Goal: Task Accomplishment & Management: Use online tool/utility

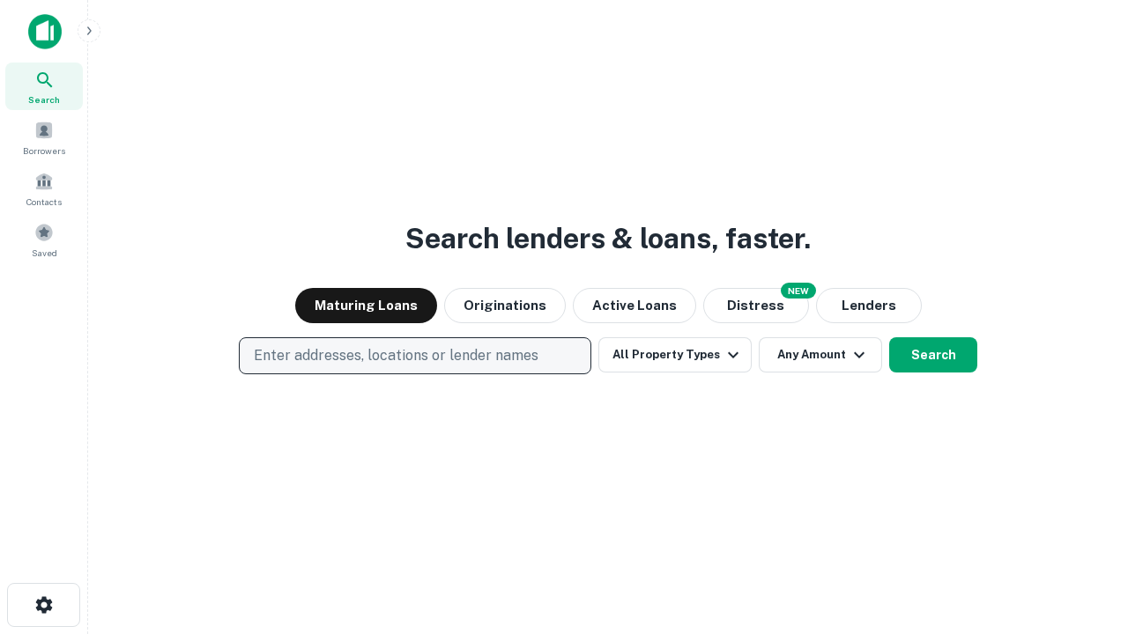
click at [414, 356] on p "Enter addresses, locations or lender names" at bounding box center [396, 355] width 285 height 21
type input "**********"
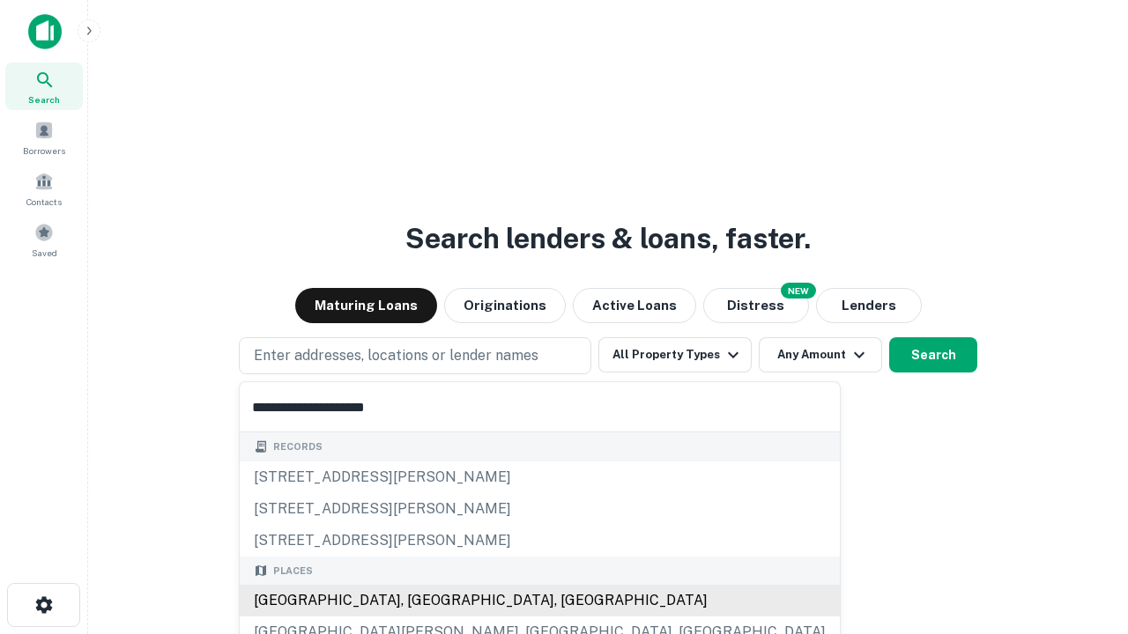
click at [421, 601] on div "[GEOGRAPHIC_DATA], [GEOGRAPHIC_DATA], [GEOGRAPHIC_DATA]" at bounding box center [540, 601] width 600 height 32
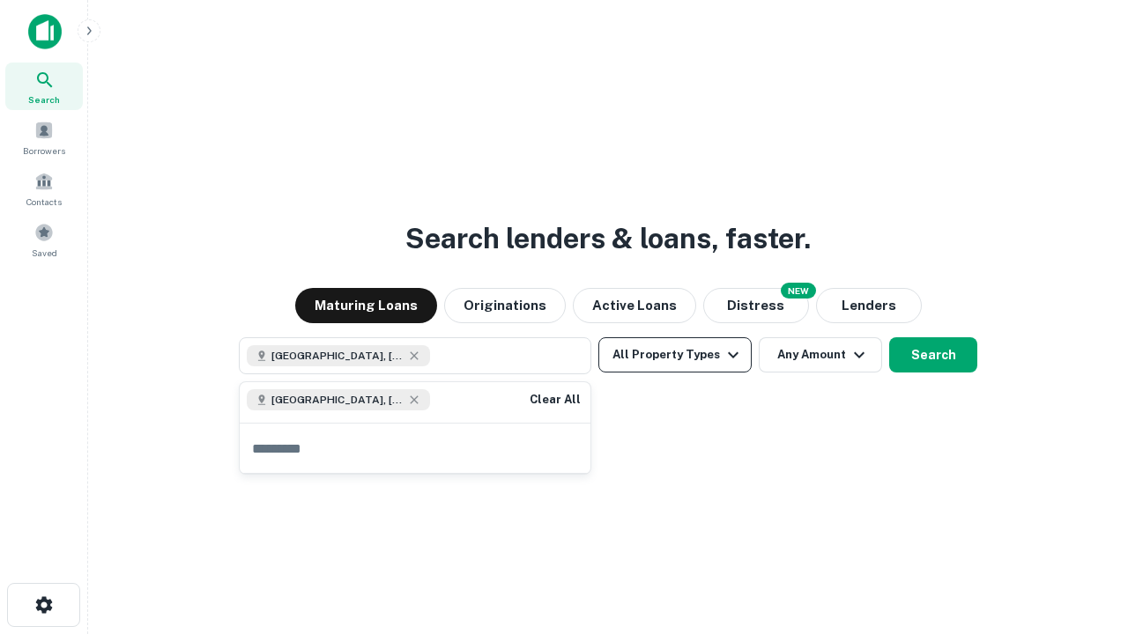
click at [675, 355] on button "All Property Types" at bounding box center [674, 354] width 153 height 35
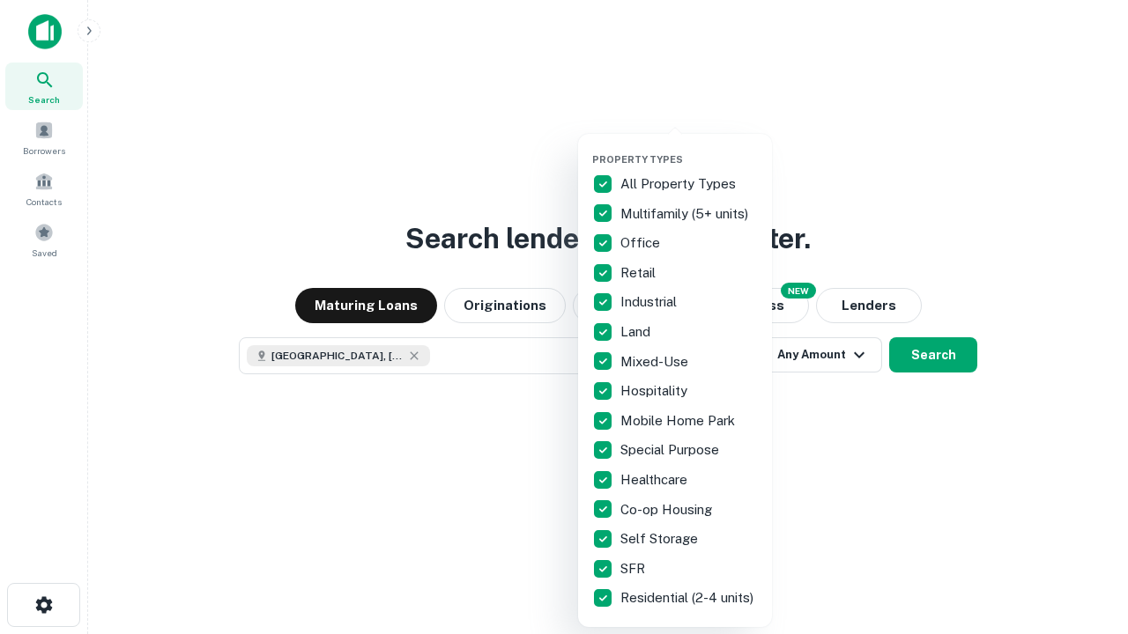
click at [689, 148] on button "button" at bounding box center [689, 148] width 194 height 1
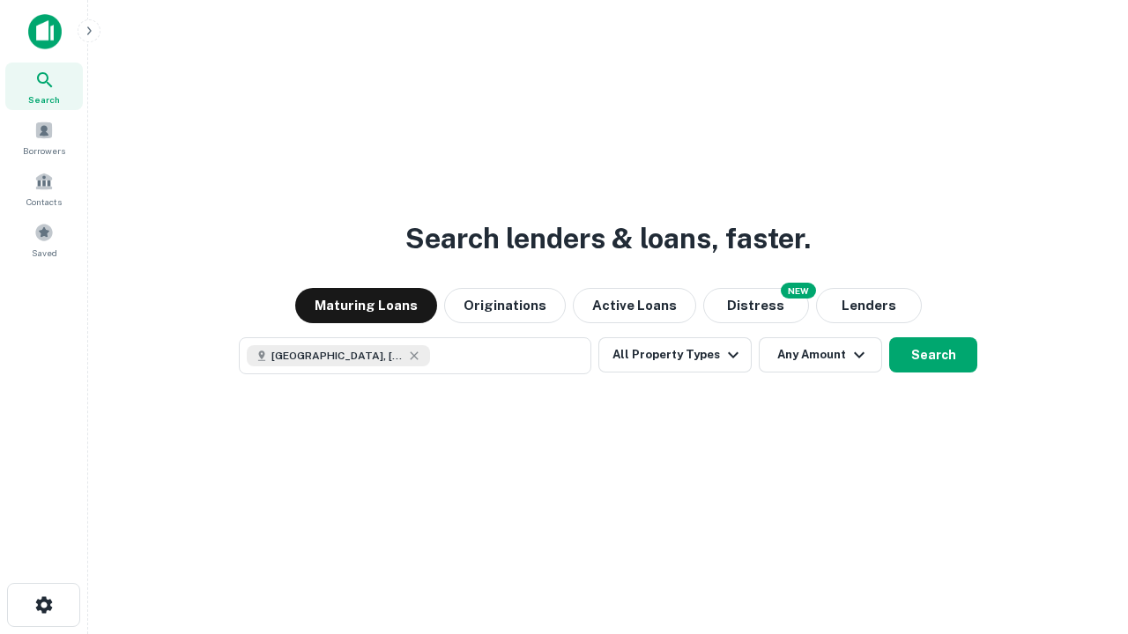
scroll to position [28, 0]
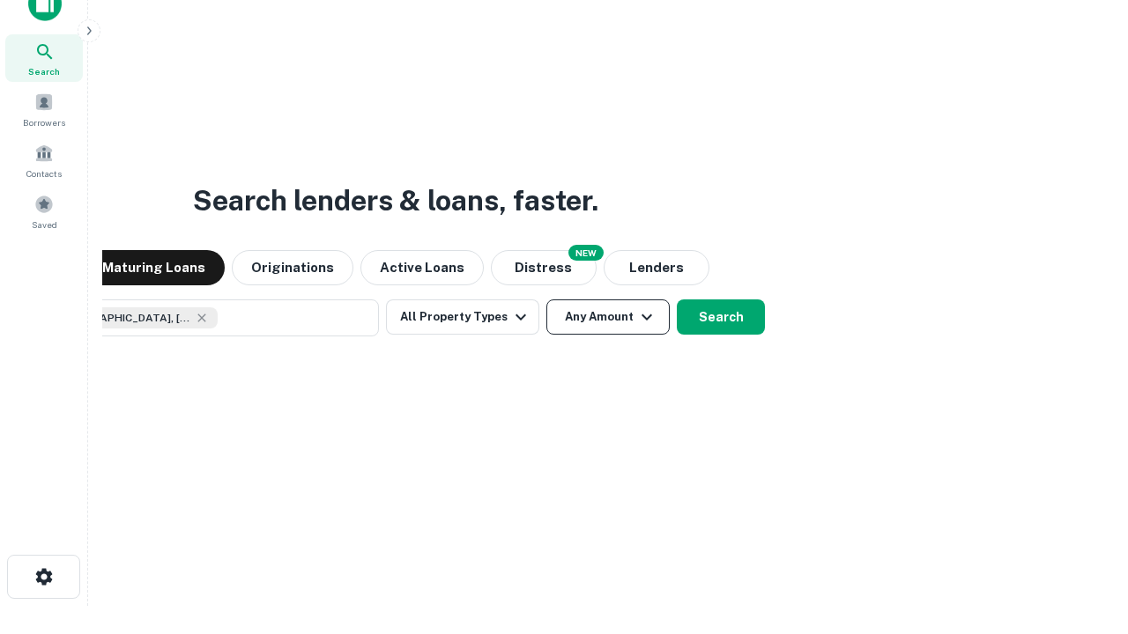
click at [546, 300] on button "Any Amount" at bounding box center [607, 317] width 123 height 35
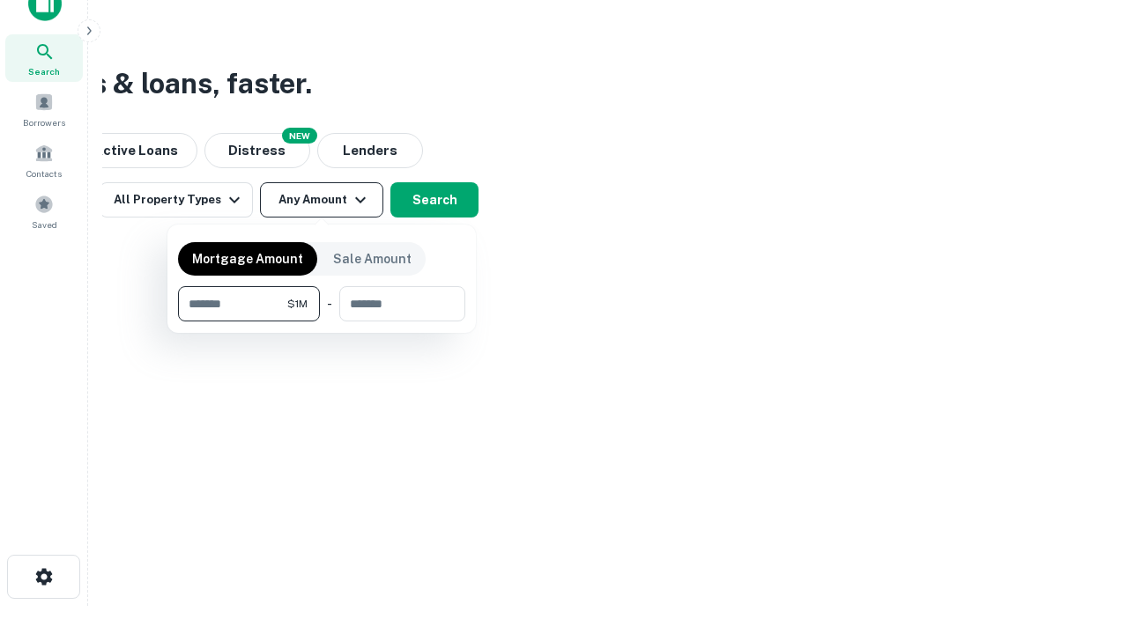
type input "*******"
click at [322, 322] on button "button" at bounding box center [321, 322] width 287 height 1
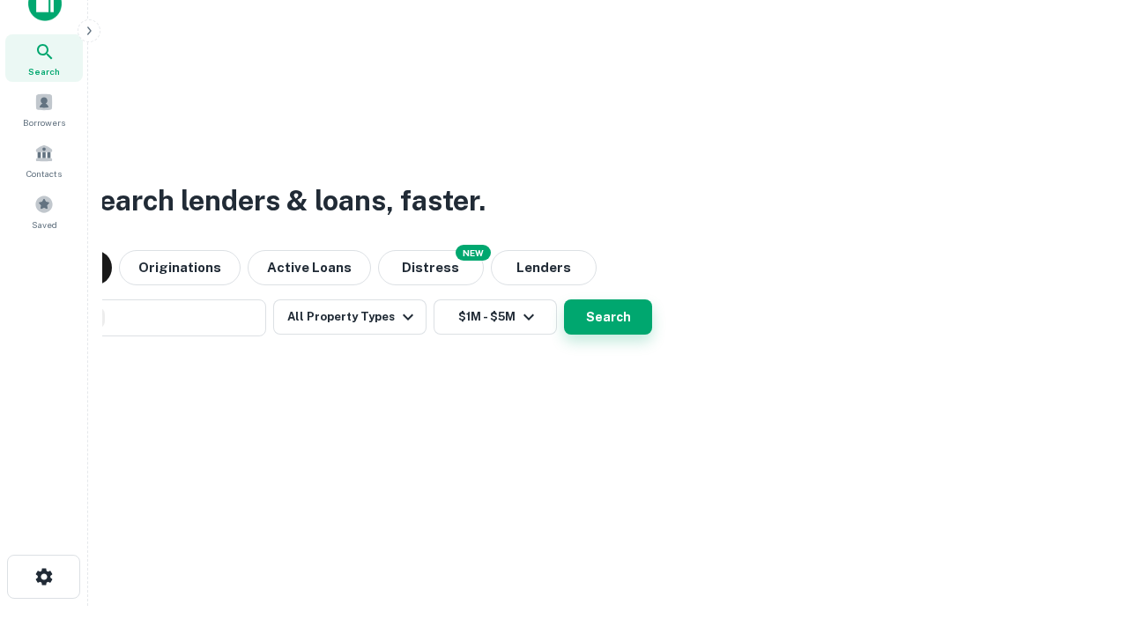
click at [564, 300] on button "Search" at bounding box center [608, 317] width 88 height 35
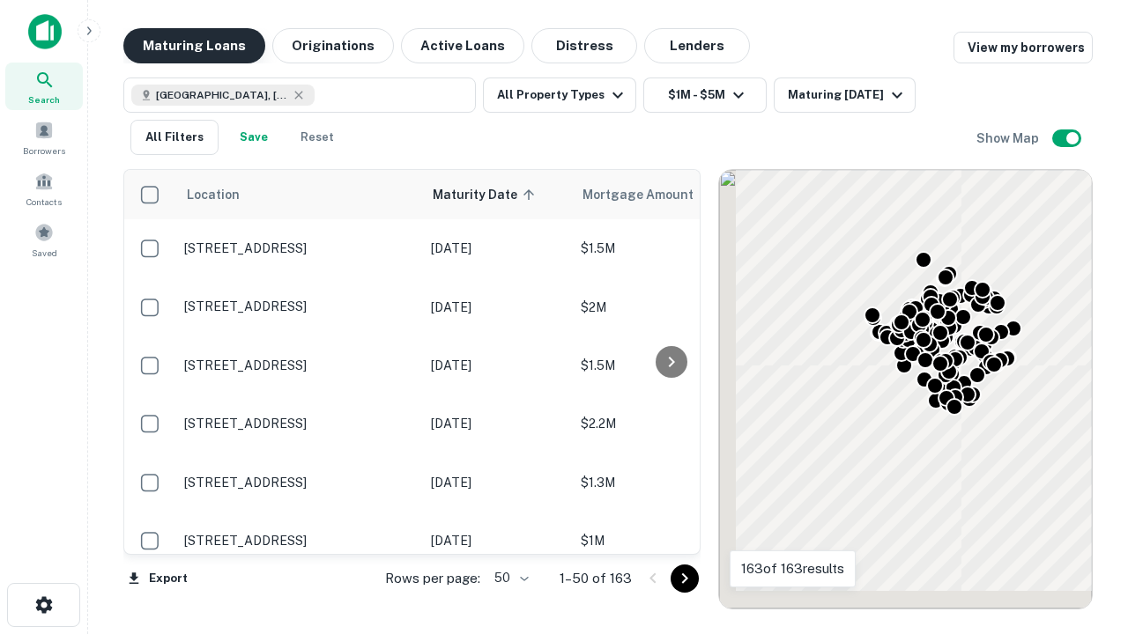
click at [194, 46] on button "Maturing Loans" at bounding box center [194, 45] width 142 height 35
